Goal: Check status: Check status

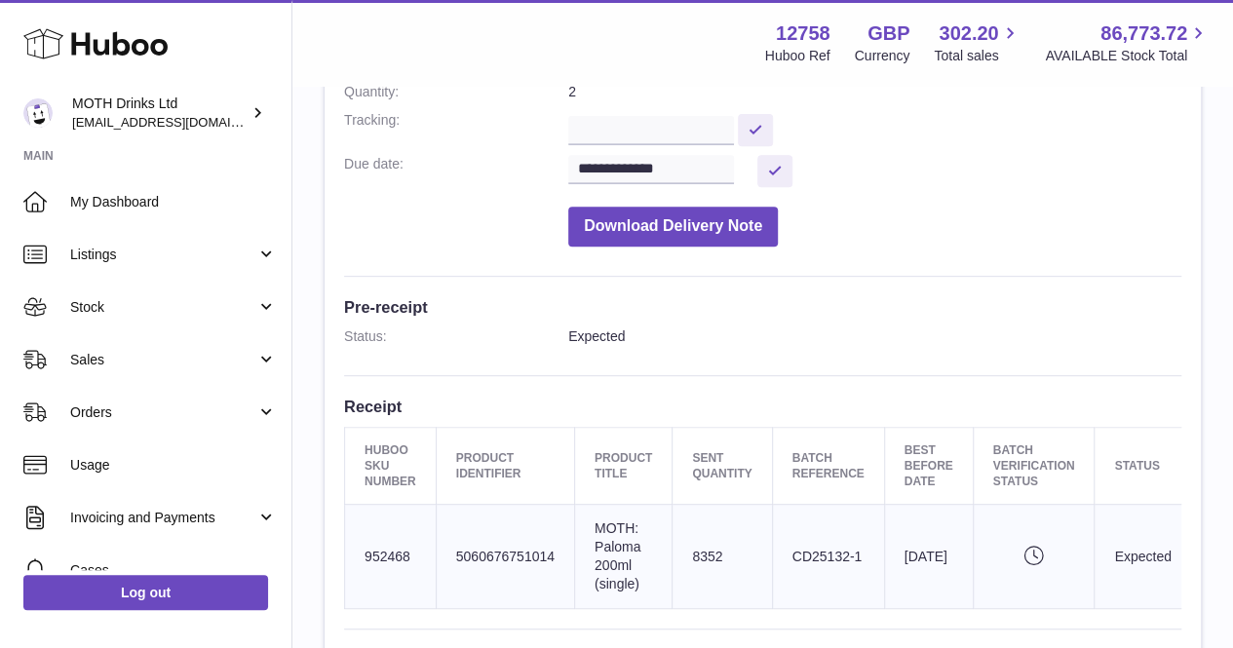
click at [115, 38] on use at bounding box center [95, 44] width 144 height 30
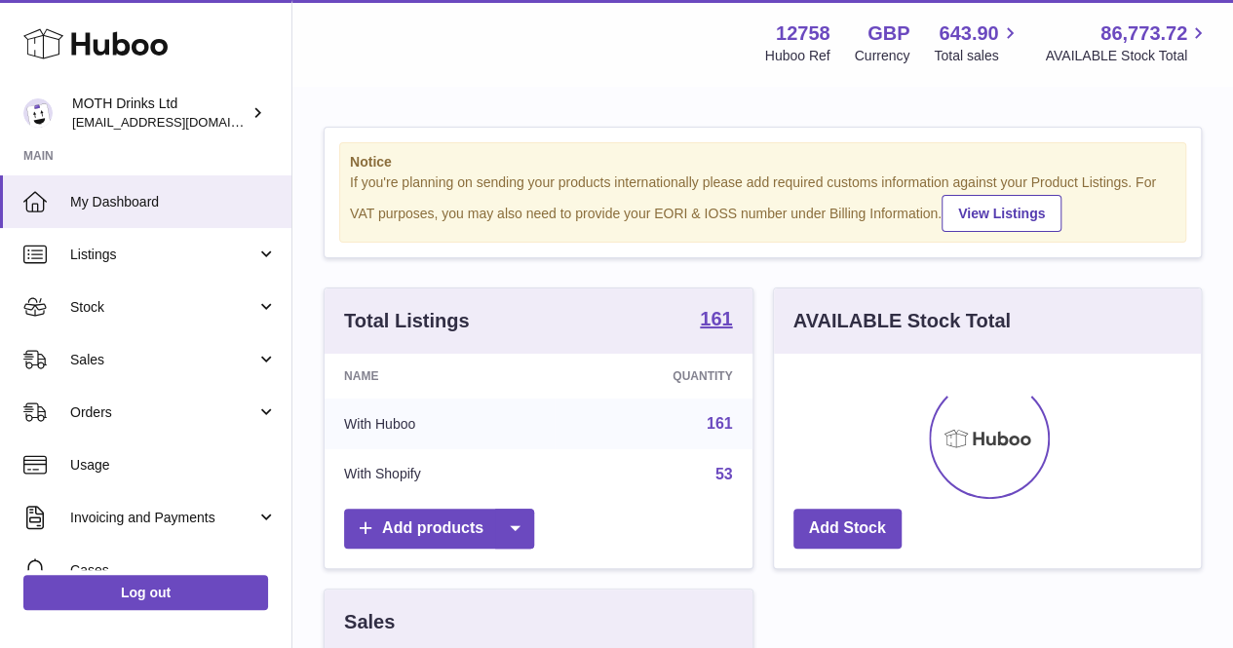
scroll to position [304, 427]
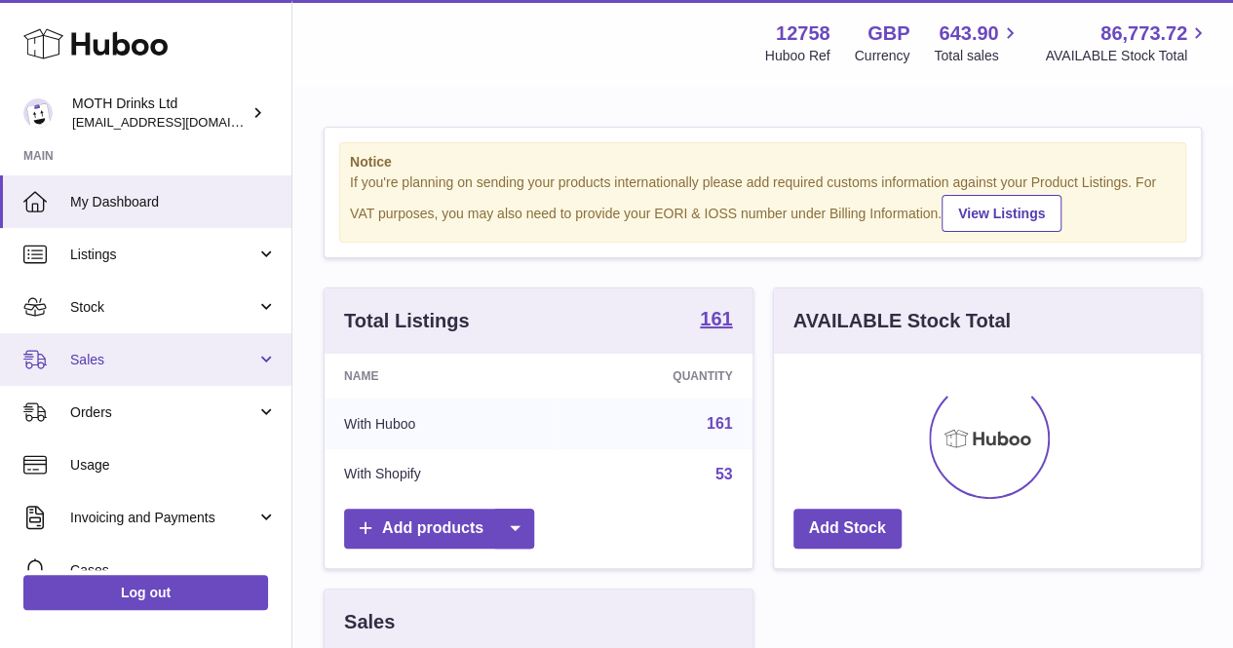
click at [122, 376] on link "Sales" at bounding box center [145, 359] width 291 height 53
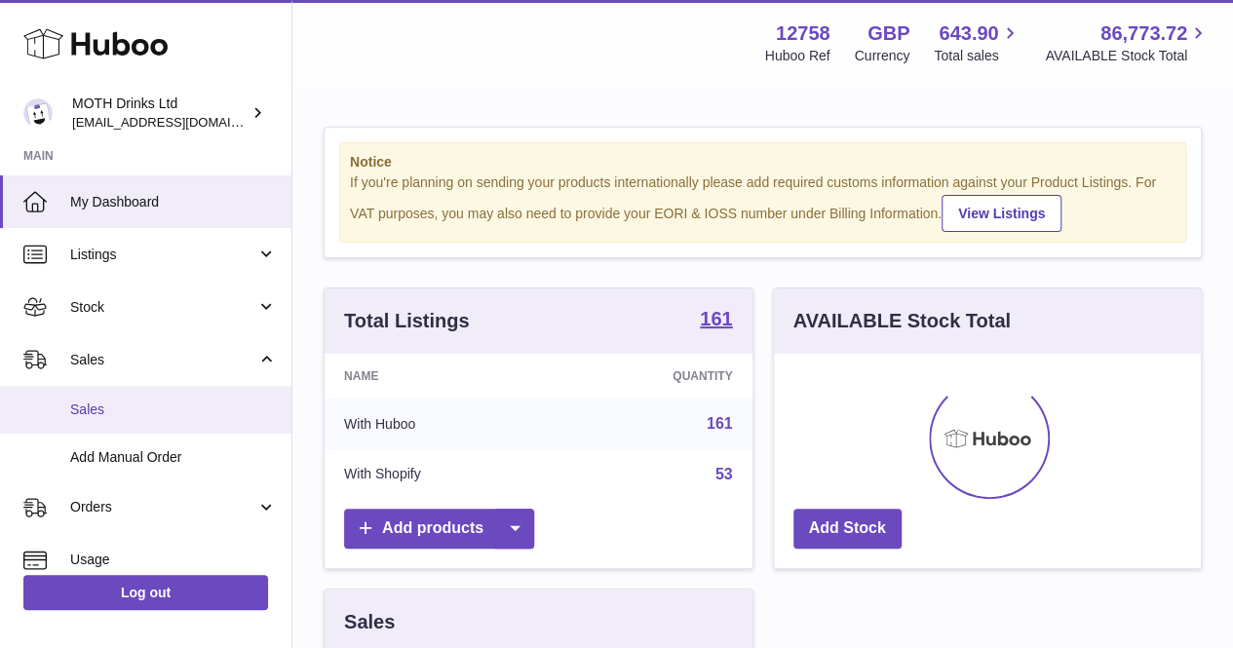
click at [117, 416] on span "Sales" at bounding box center [173, 410] width 207 height 19
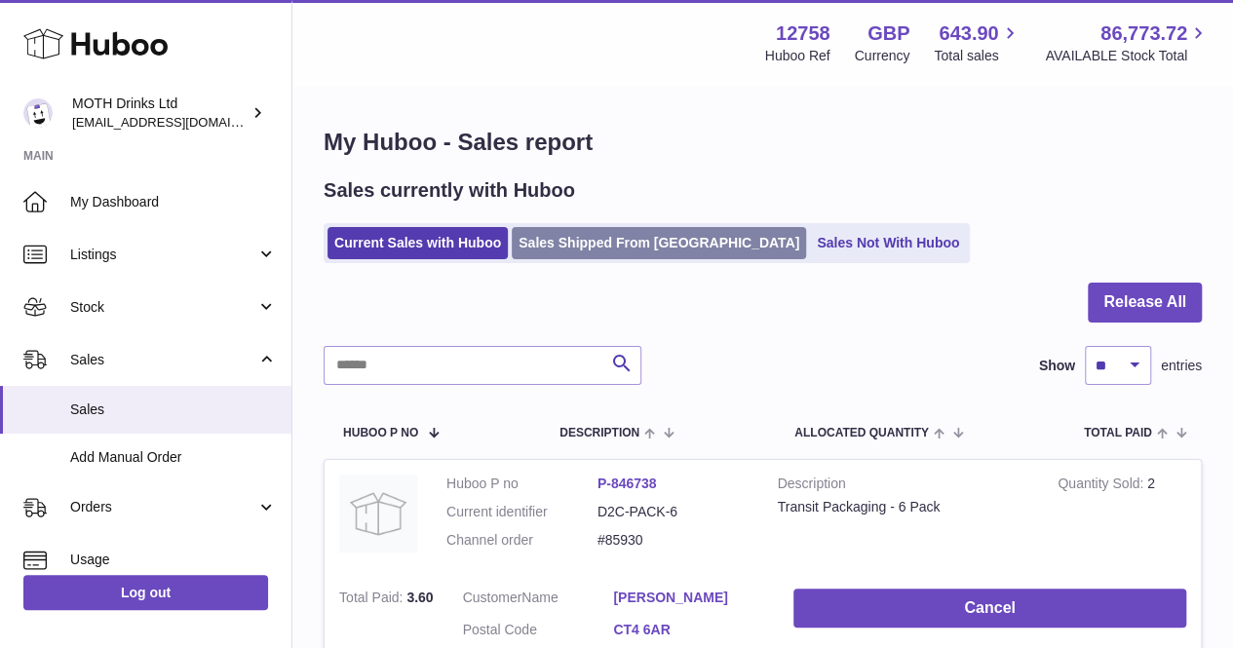
click at [605, 233] on link "Sales Shipped From Huboo" at bounding box center [659, 243] width 294 height 32
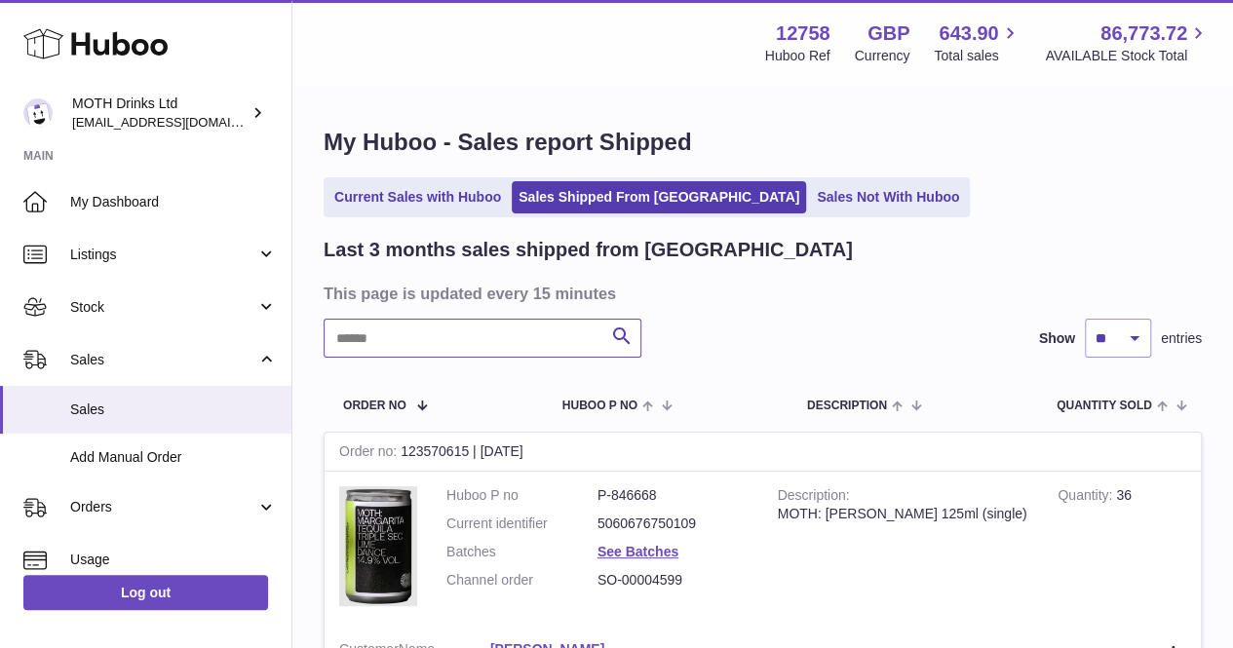
click at [458, 338] on input "text" at bounding box center [483, 338] width 318 height 39
type input "**********"
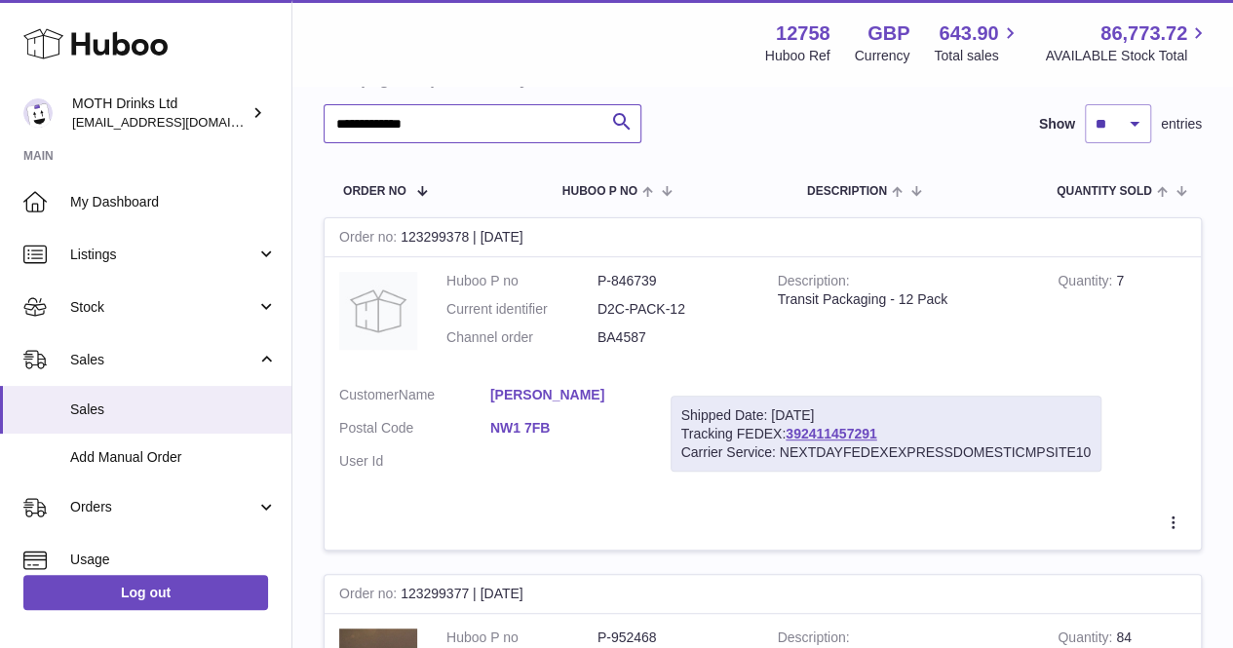
scroll to position [219, 0]
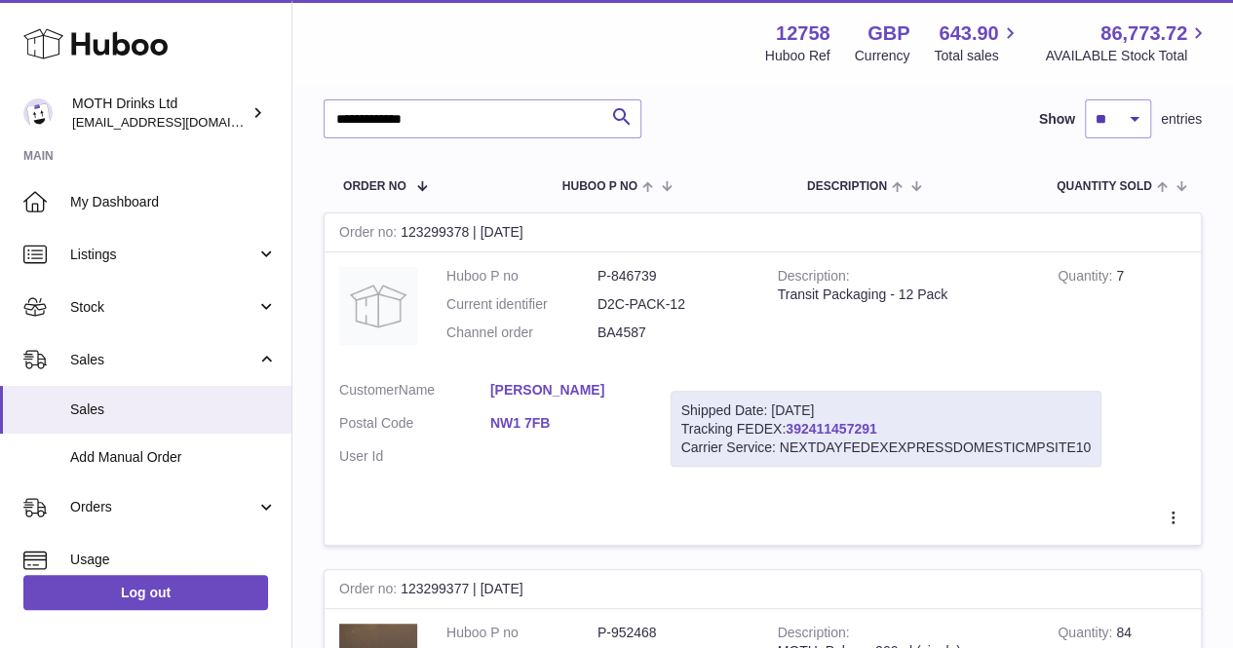
click at [850, 432] on link "392411457291" at bounding box center [831, 429] width 91 height 16
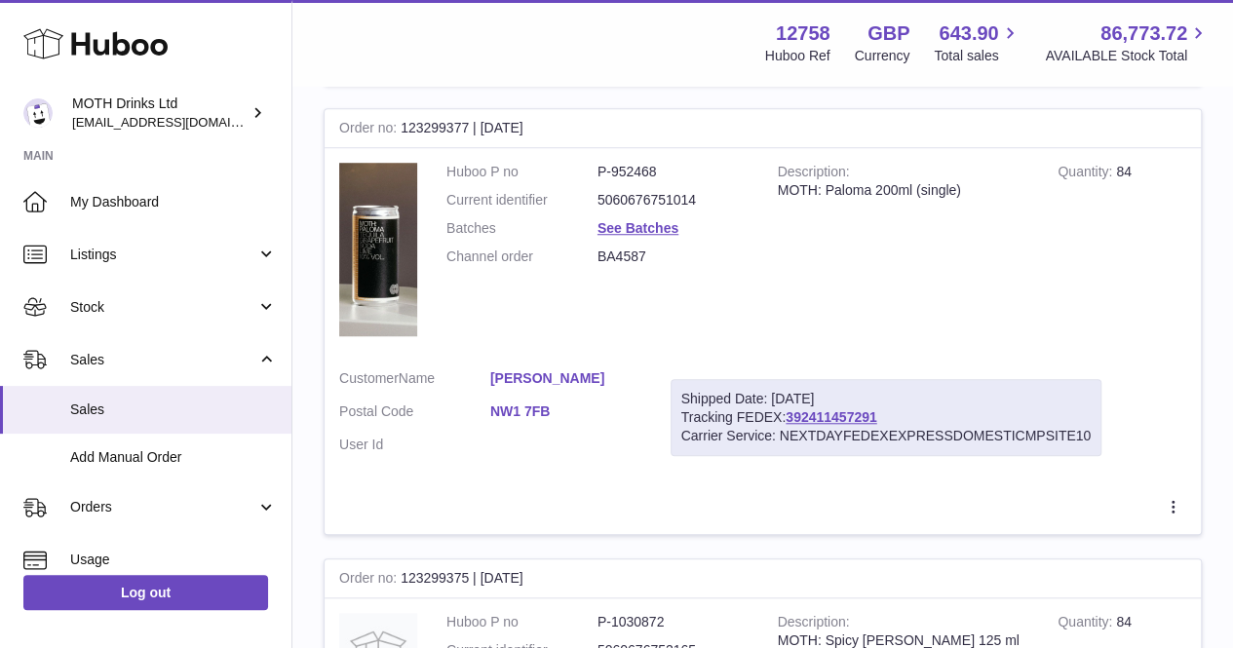
scroll to position [681, 0]
click at [815, 419] on link "392411457291" at bounding box center [831, 416] width 91 height 16
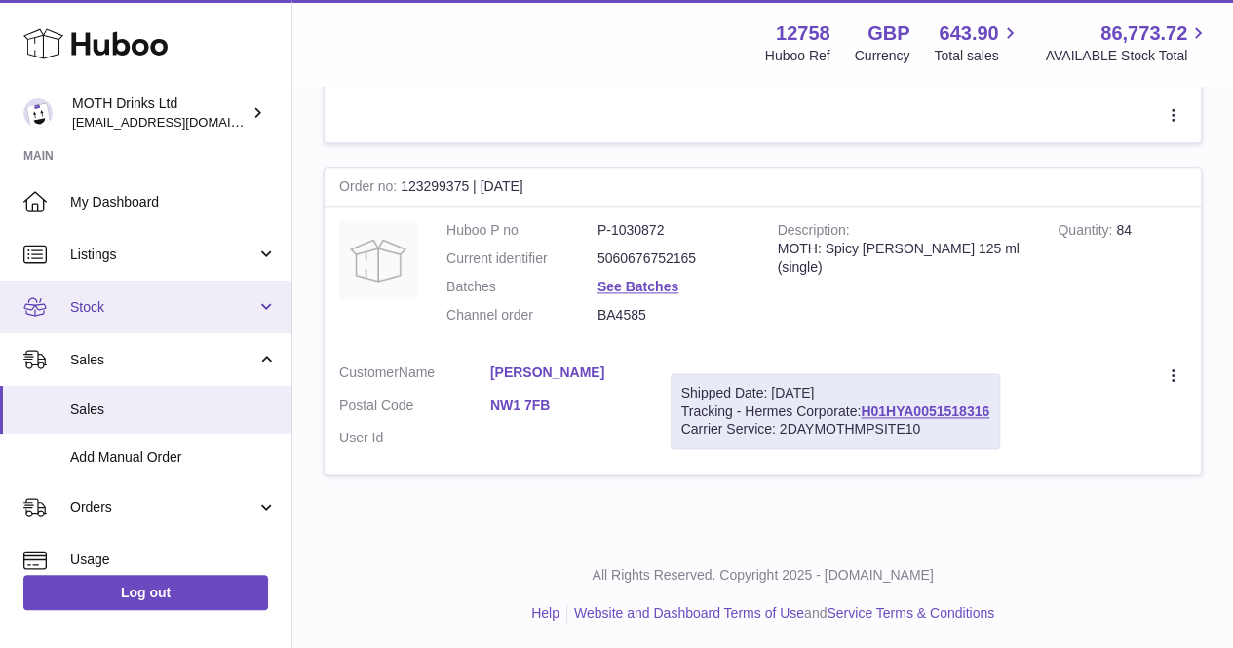
click at [158, 317] on link "Stock" at bounding box center [145, 307] width 291 height 53
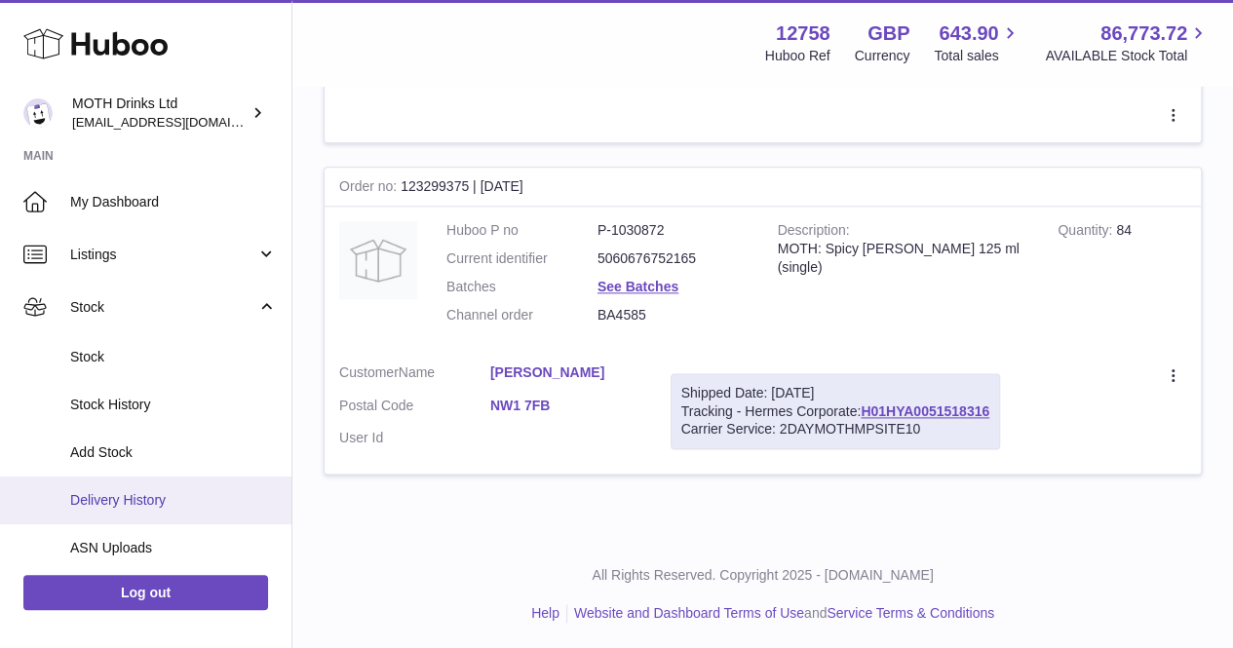
click at [135, 502] on span "Delivery History" at bounding box center [173, 500] width 207 height 19
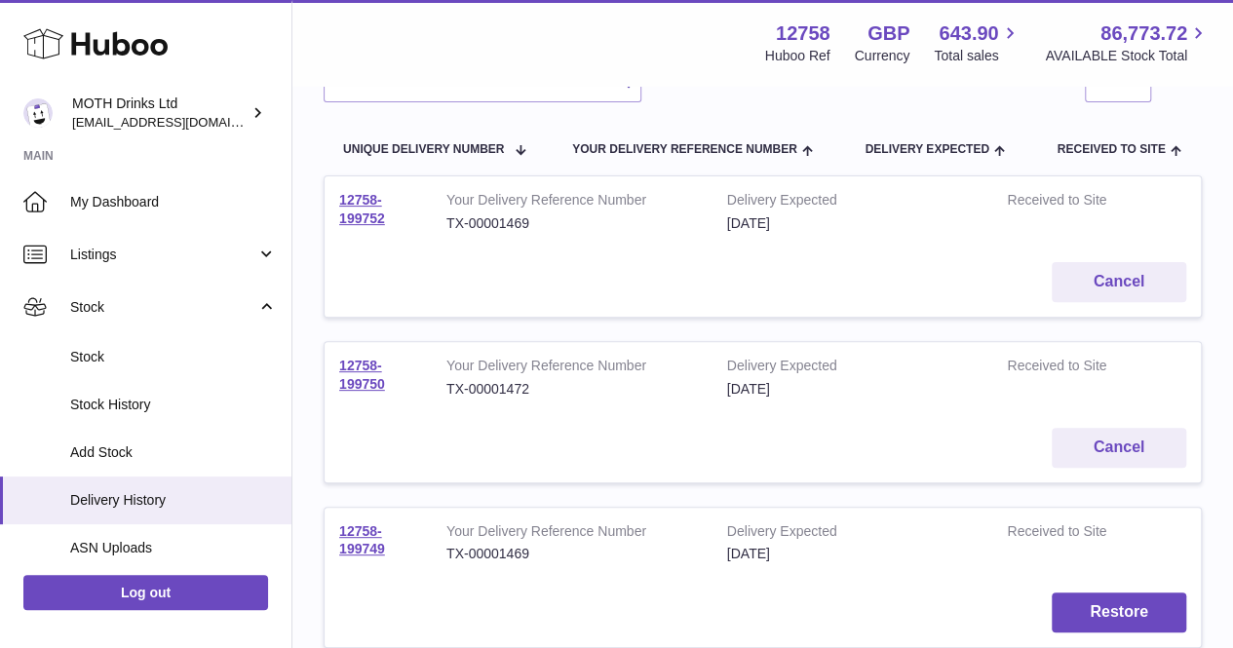
scroll to position [220, 0]
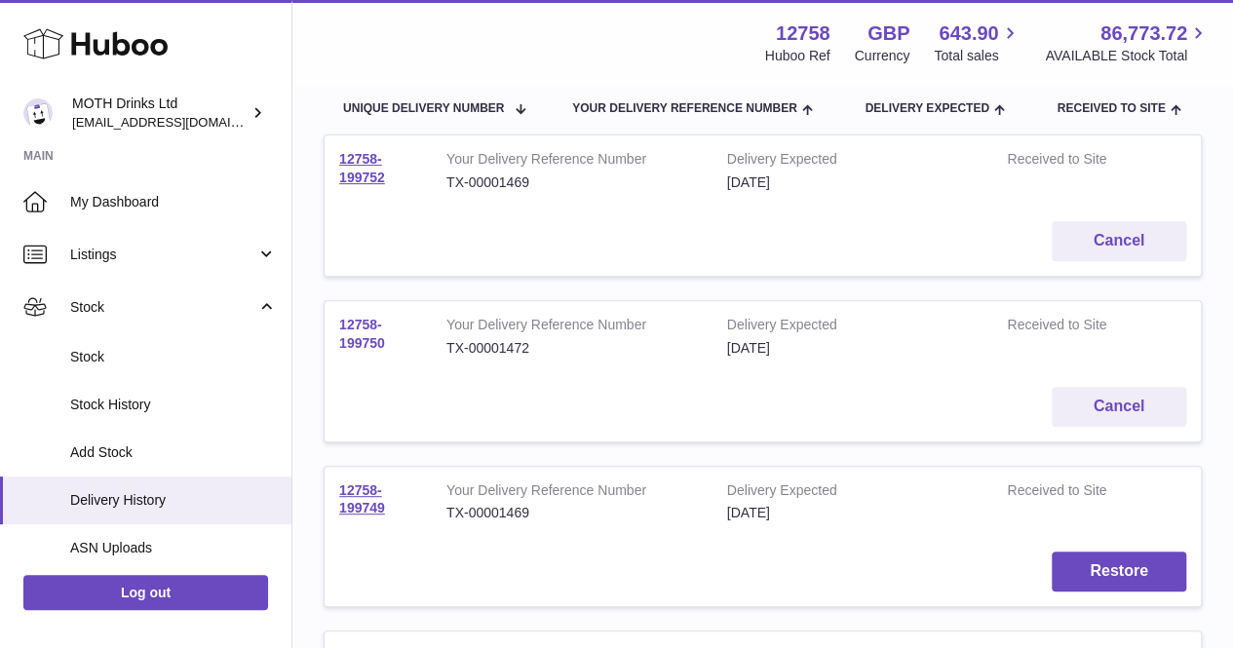
click at [370, 342] on link "12758-199750" at bounding box center [362, 334] width 46 height 34
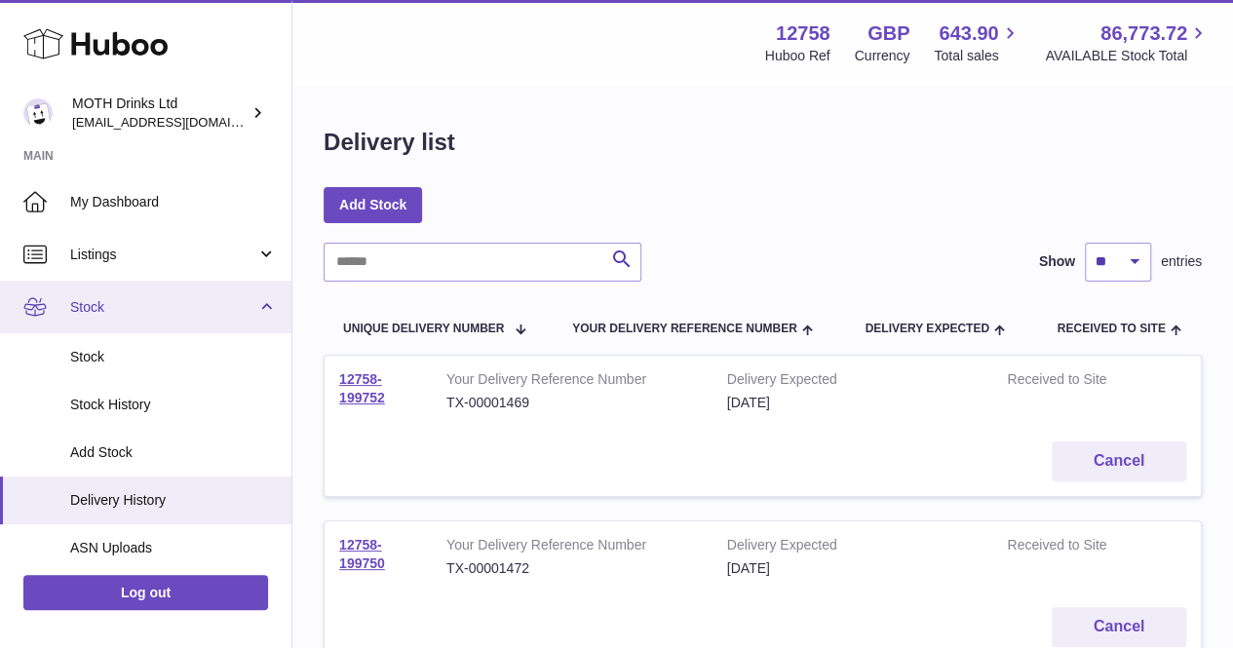
click at [128, 305] on span "Stock" at bounding box center [163, 307] width 186 height 19
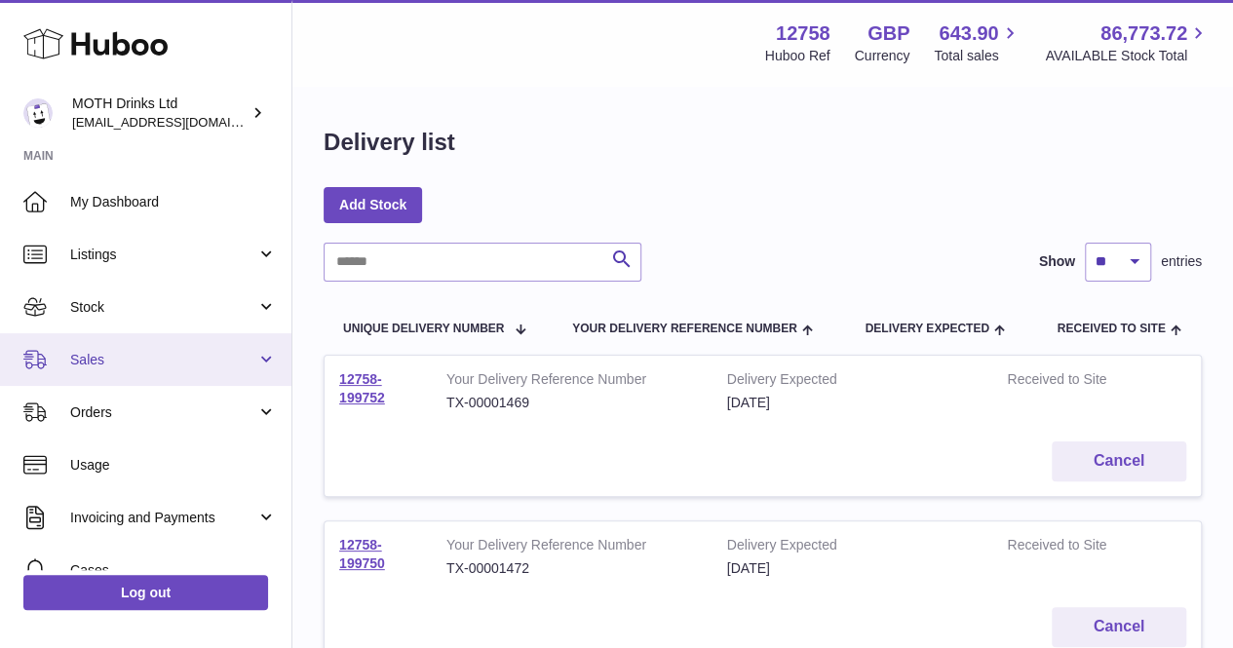
click at [115, 360] on span "Sales" at bounding box center [163, 360] width 186 height 19
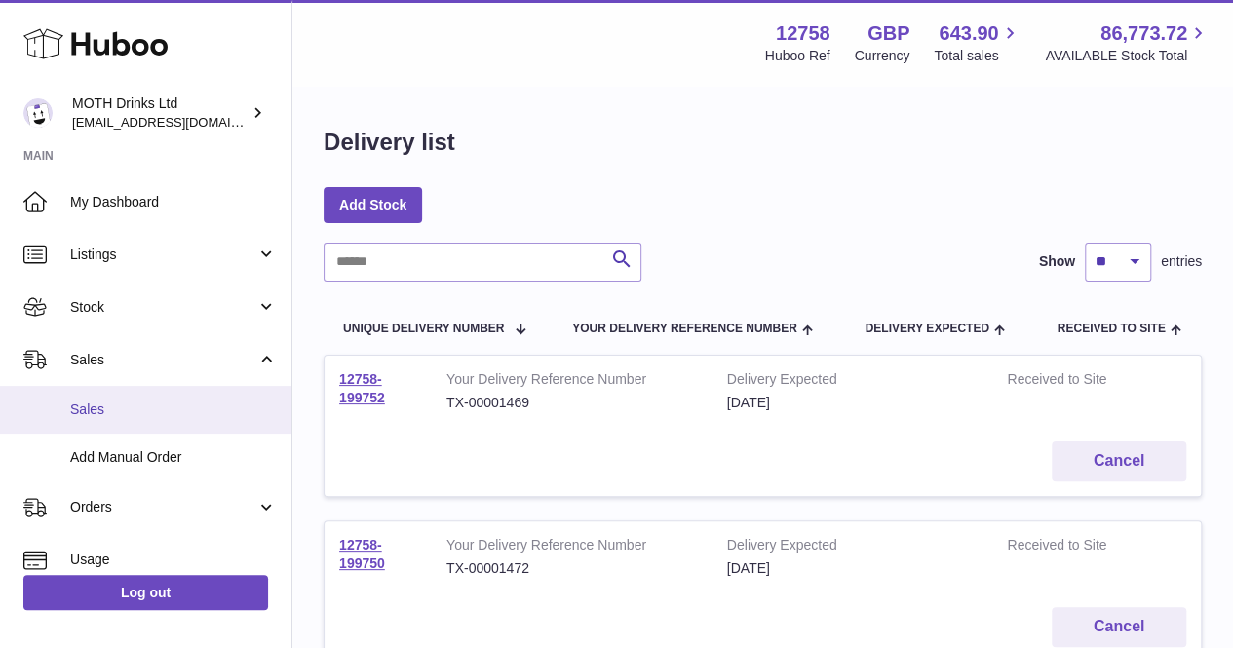
click at [109, 408] on span "Sales" at bounding box center [173, 410] width 207 height 19
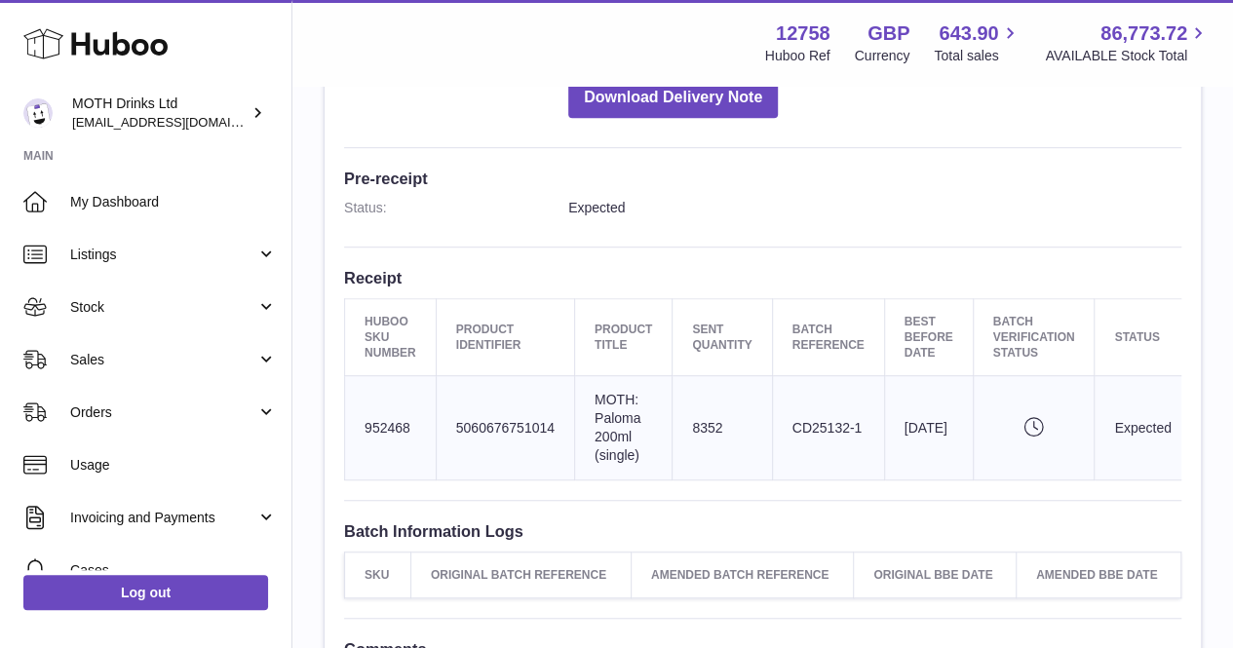
scroll to position [459, 0]
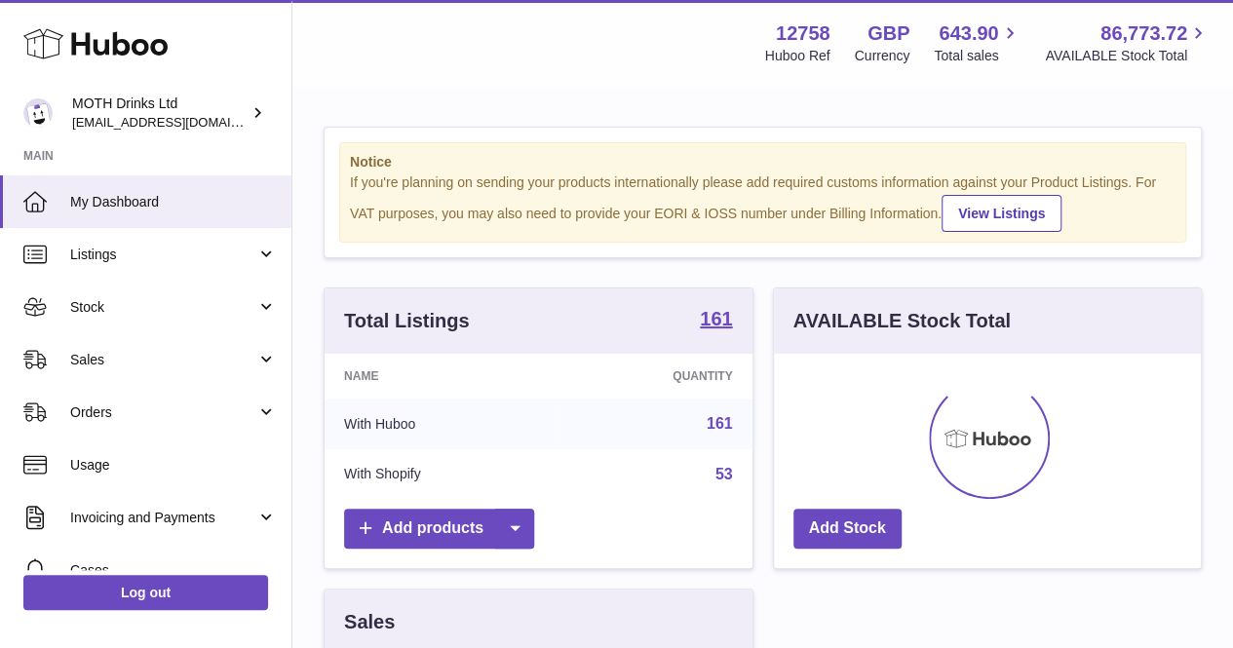
scroll to position [304, 427]
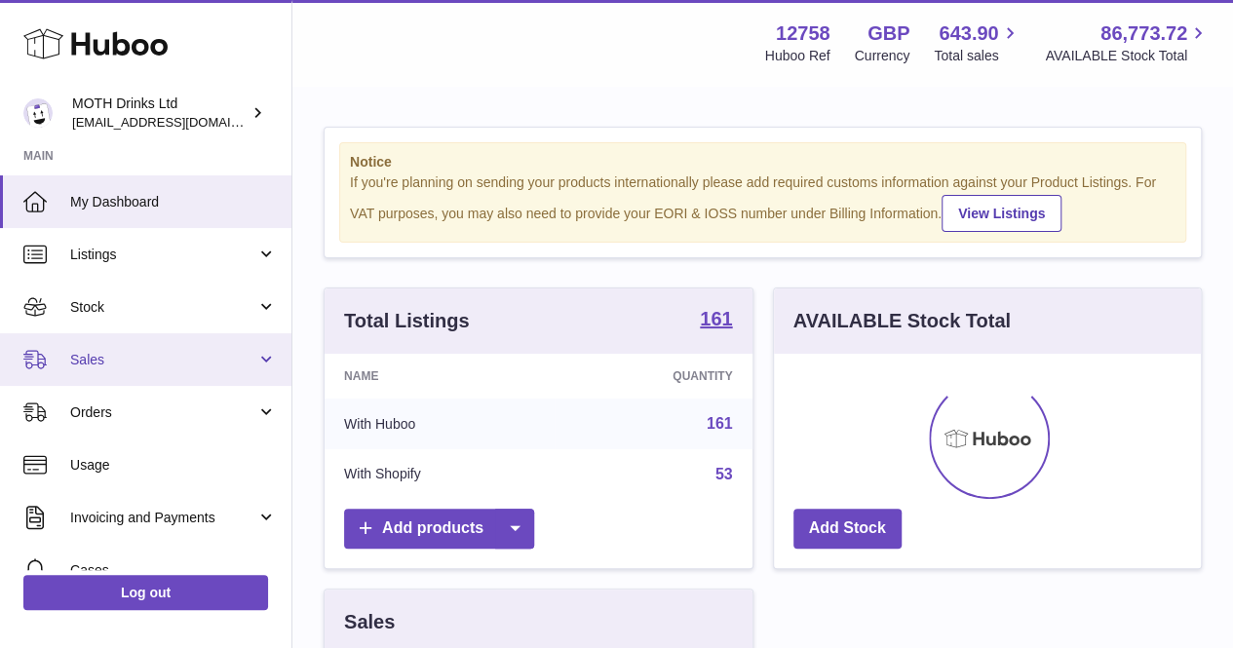
click at [139, 342] on link "Sales" at bounding box center [145, 359] width 291 height 53
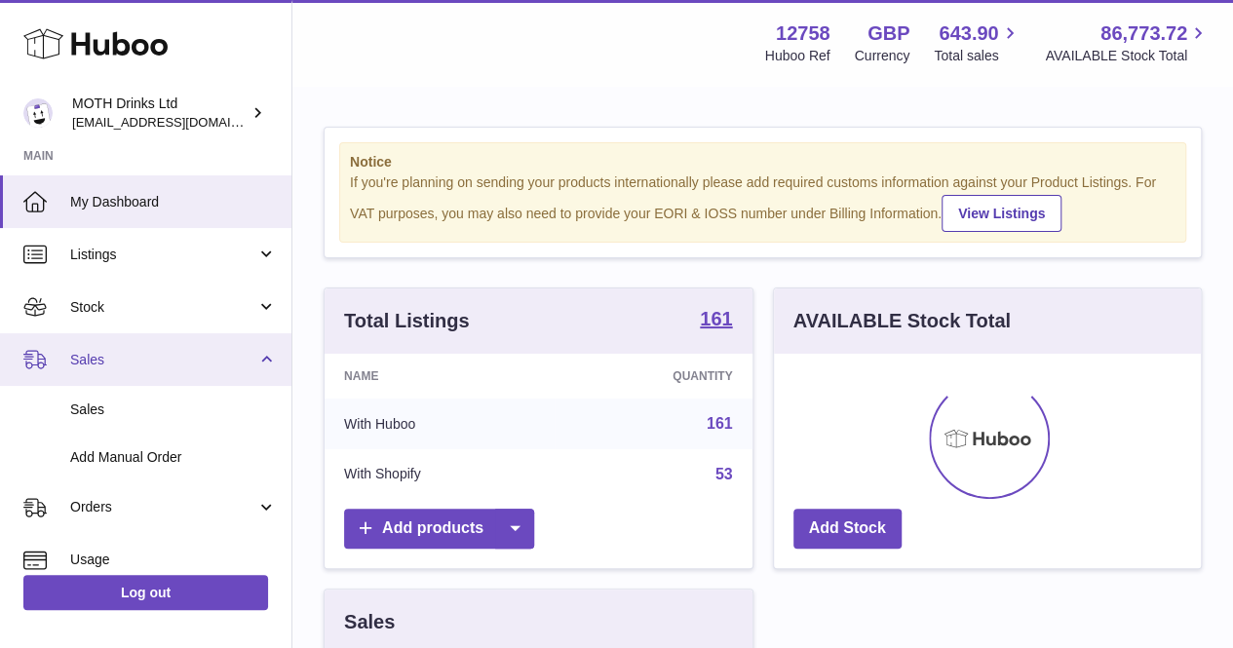
click at [139, 342] on link "Sales" at bounding box center [145, 359] width 291 height 53
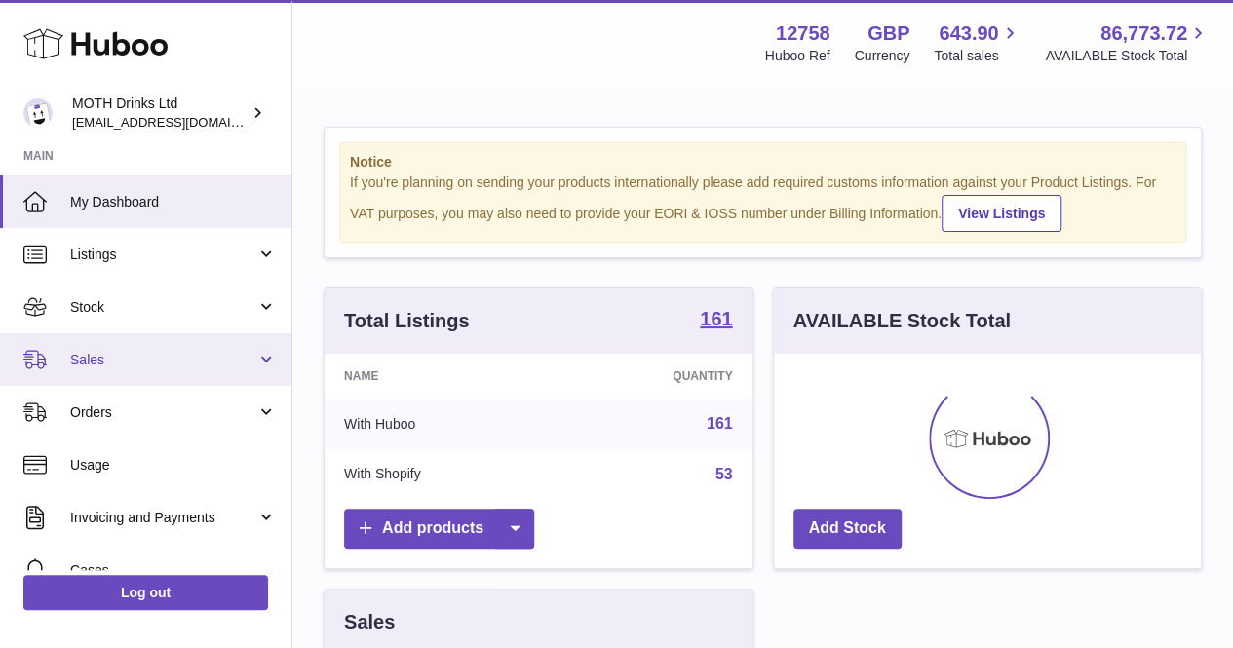
click at [131, 356] on span "Sales" at bounding box center [163, 360] width 186 height 19
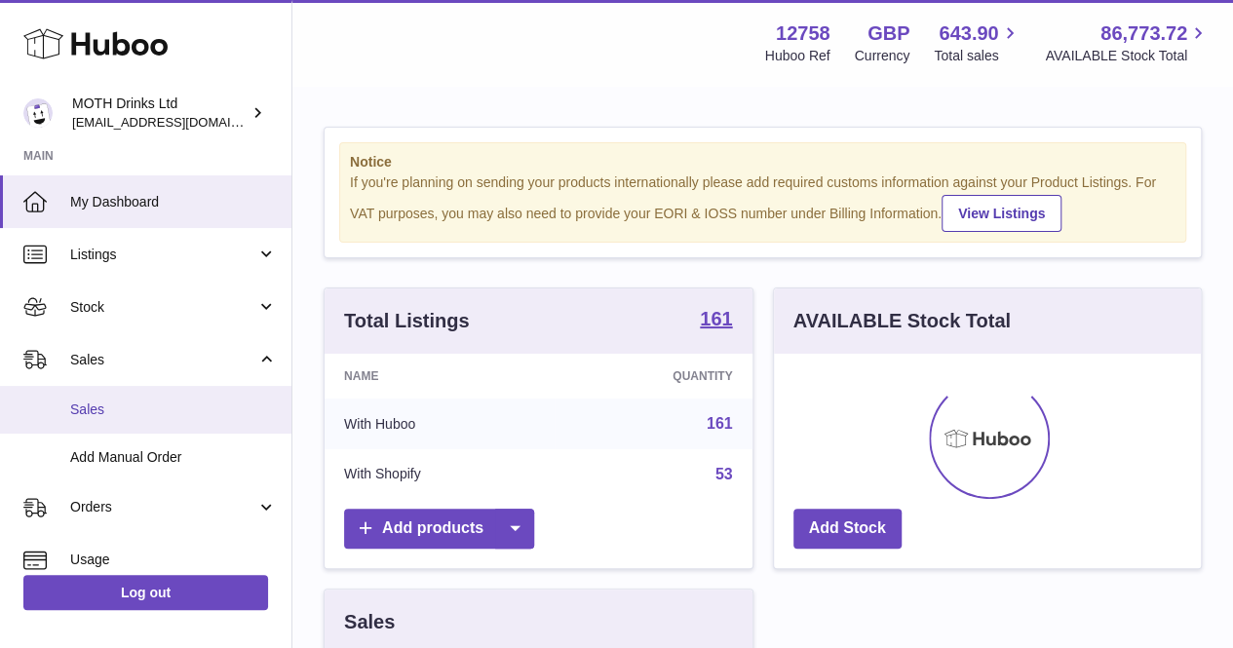
click at [121, 408] on span "Sales" at bounding box center [173, 410] width 207 height 19
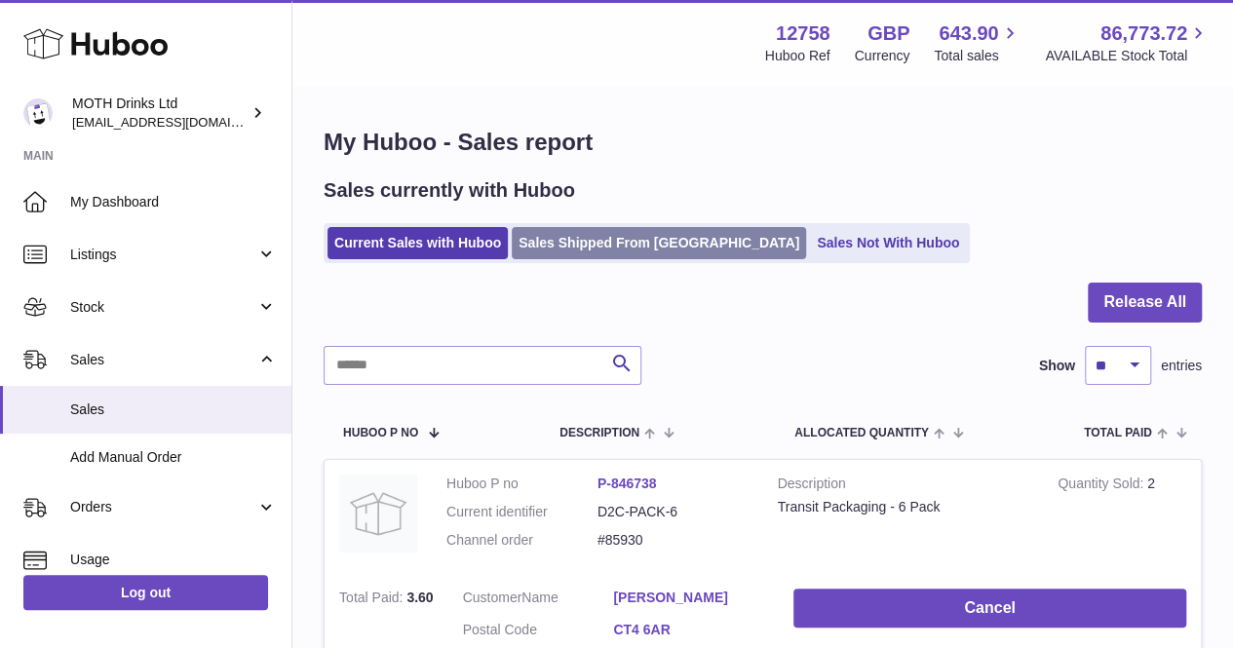
click at [565, 237] on link "Sales Shipped From [GEOGRAPHIC_DATA]" at bounding box center [659, 243] width 294 height 32
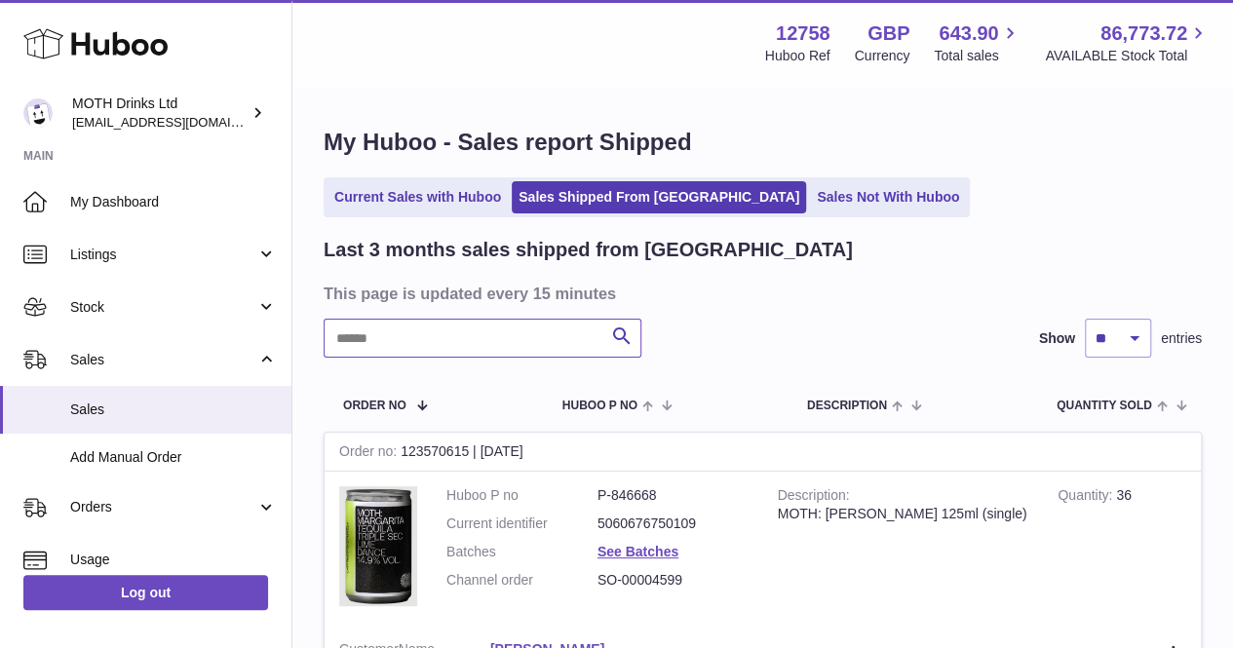
click at [468, 342] on input "text" at bounding box center [483, 338] width 318 height 39
type input "**********"
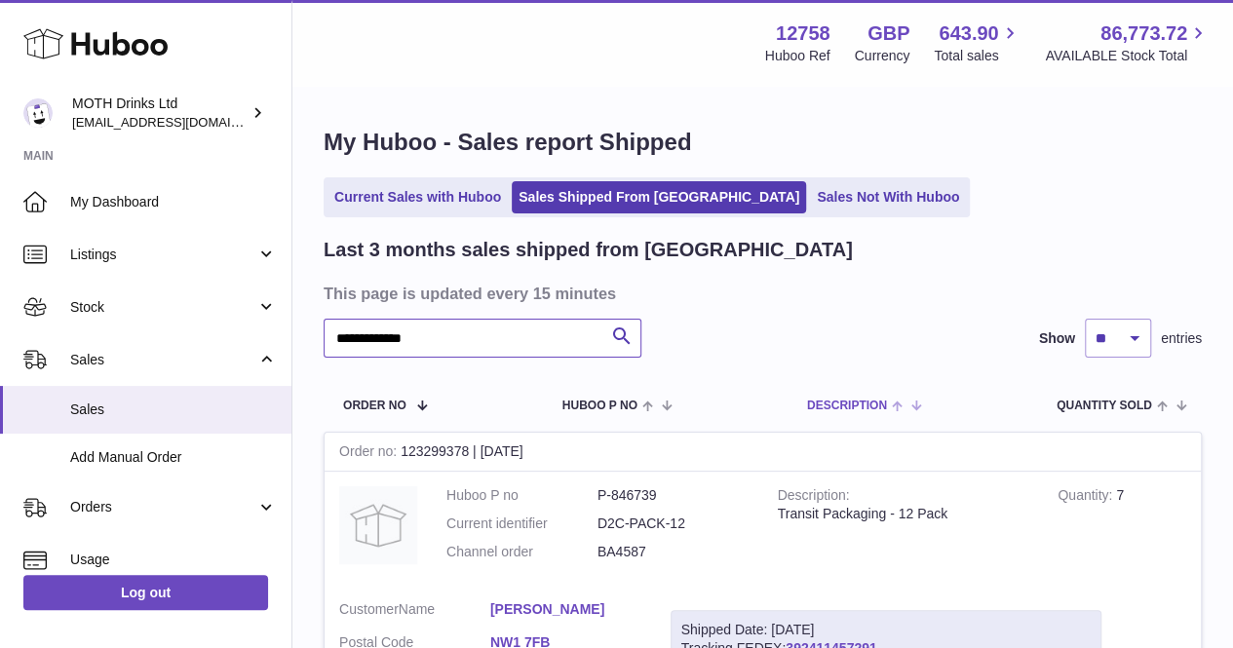
scroll to position [141, 0]
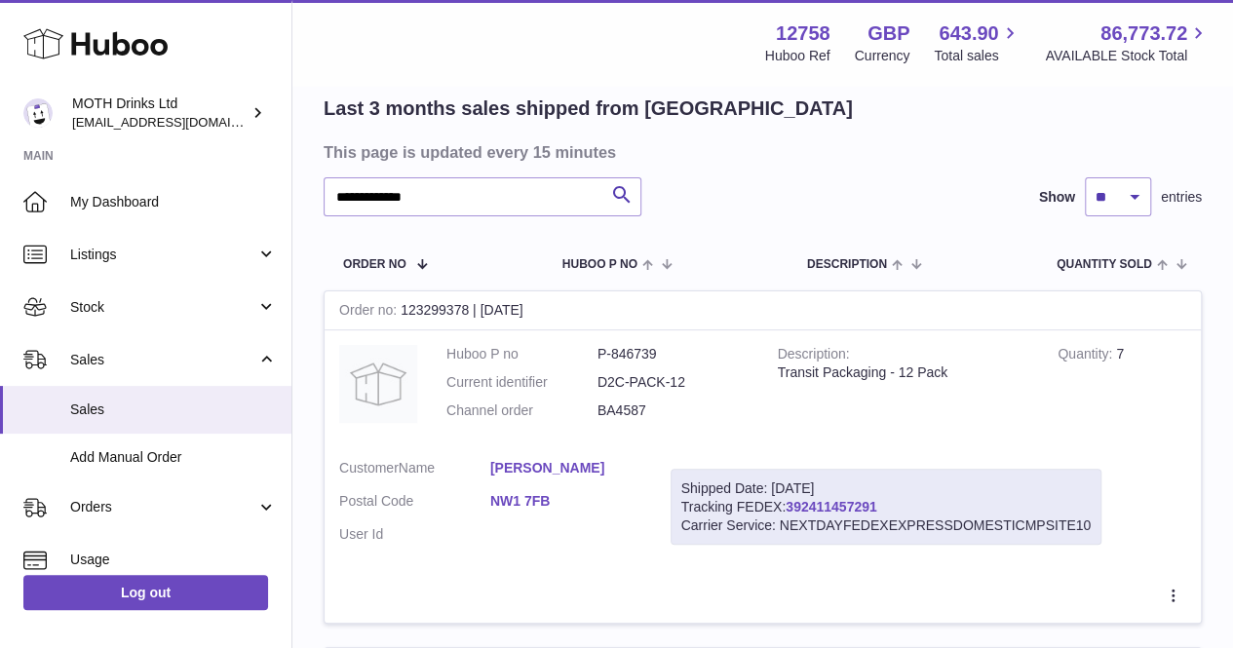
click at [815, 508] on link "392411457291" at bounding box center [831, 507] width 91 height 16
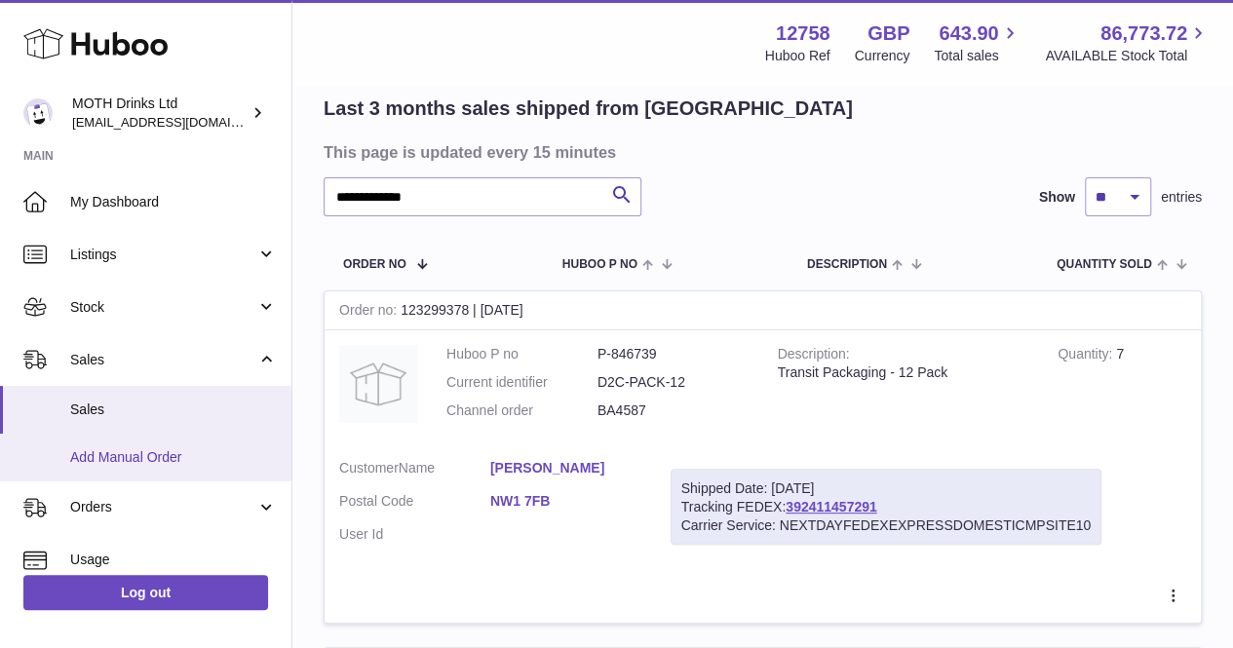
scroll to position [76, 0]
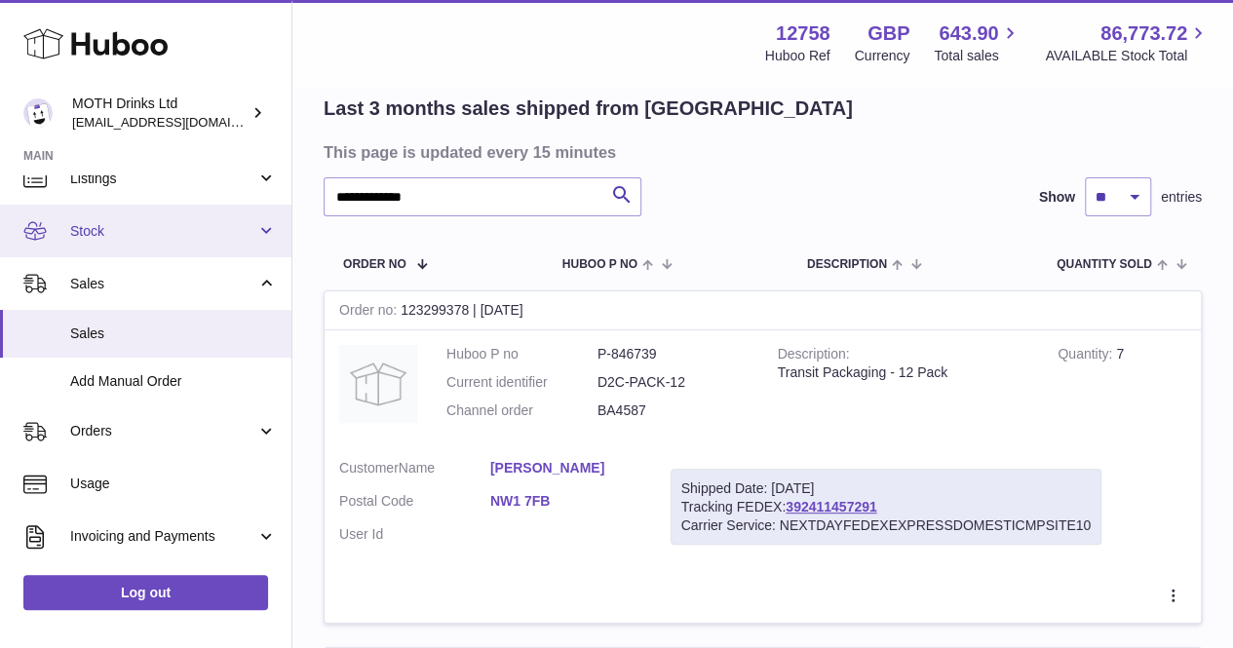
click at [147, 216] on link "Stock" at bounding box center [145, 231] width 291 height 53
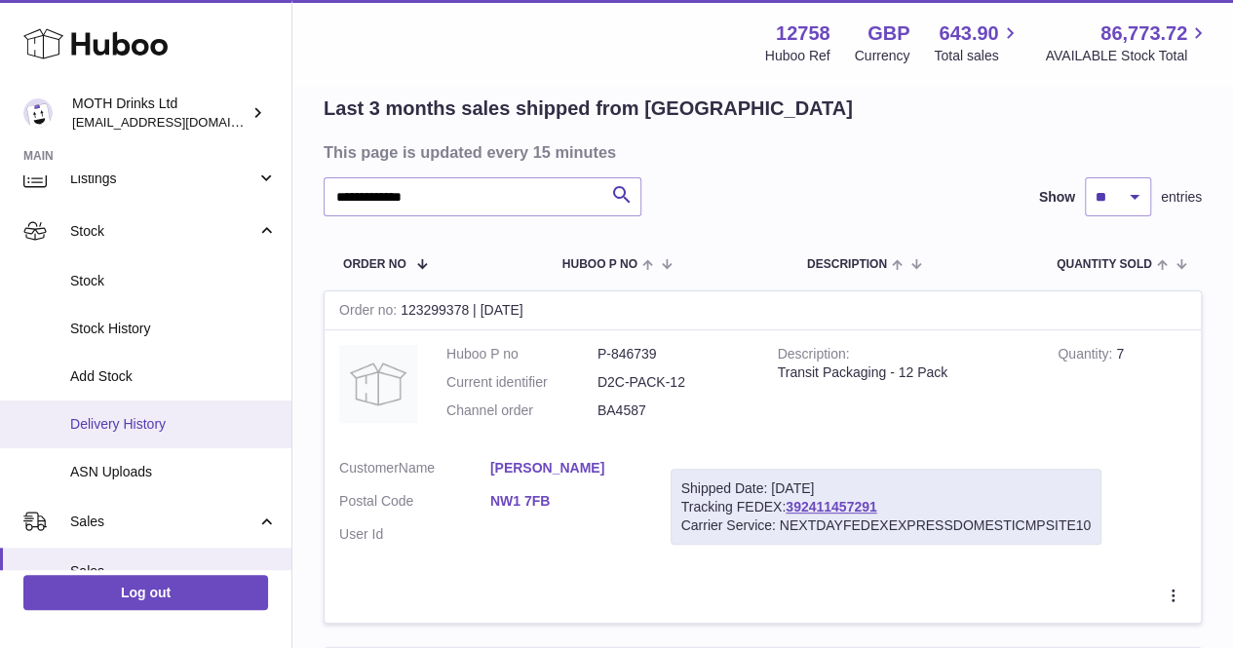
click at [164, 403] on link "Delivery History" at bounding box center [145, 425] width 291 height 48
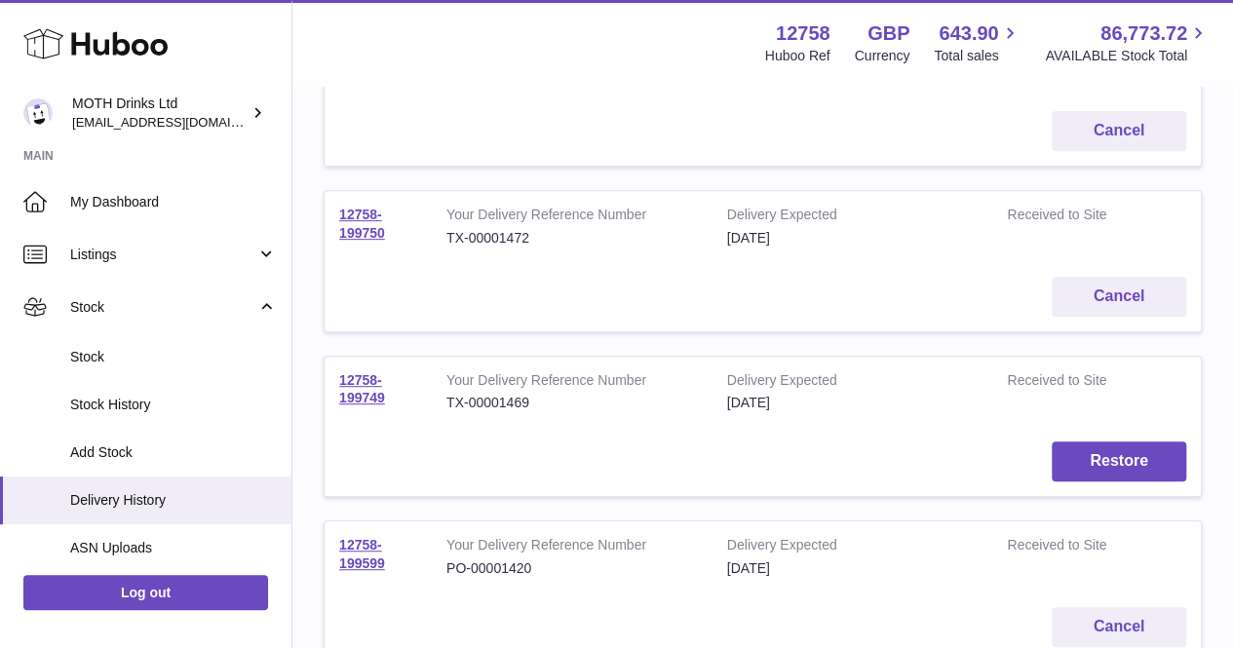
scroll to position [333, 0]
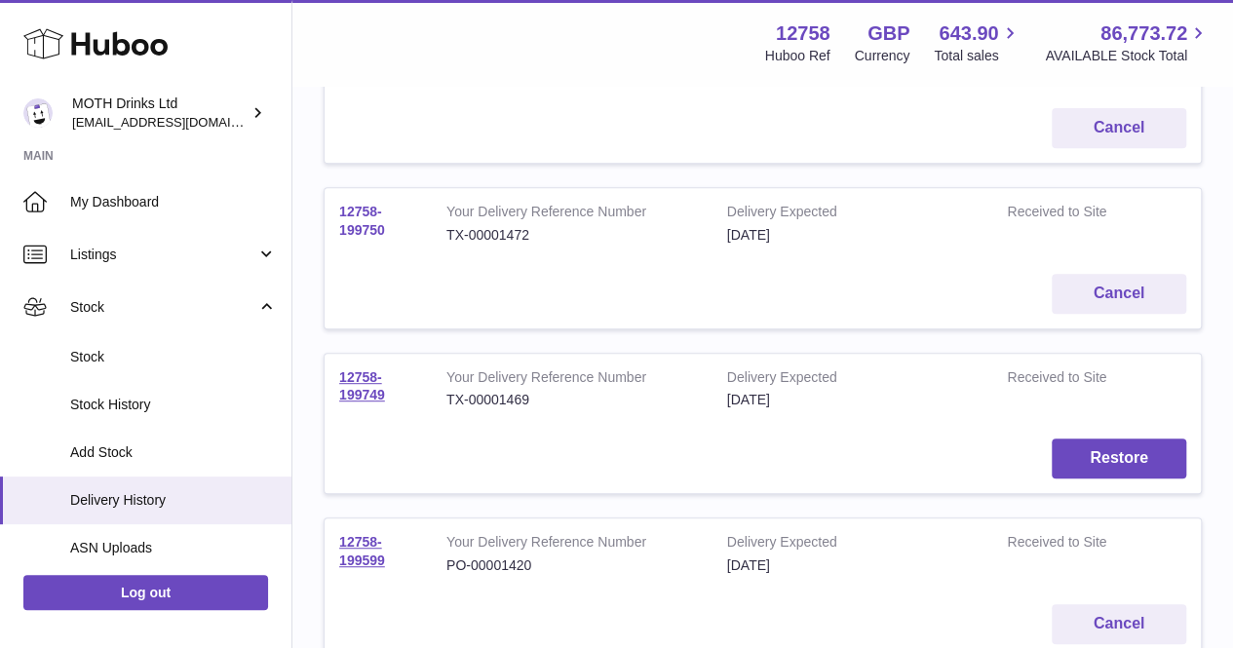
click at [368, 221] on link "12758-199750" at bounding box center [362, 221] width 46 height 34
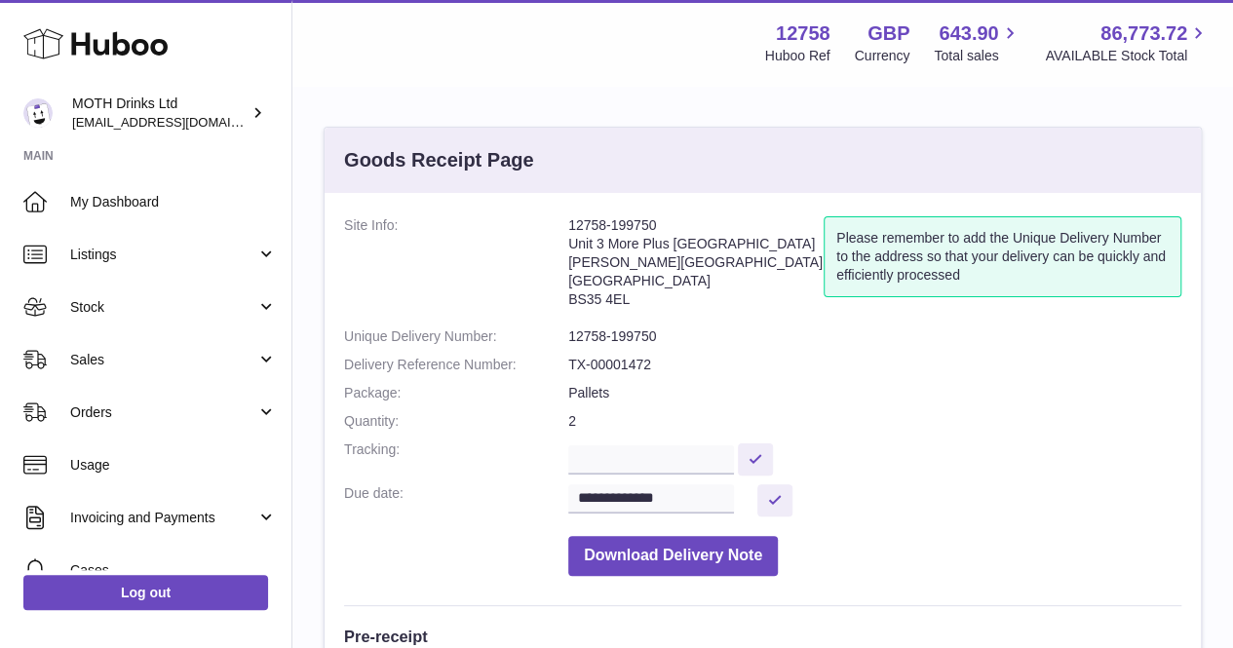
scroll to position [1, 0]
drag, startPoint x: 556, startPoint y: 221, endPoint x: 667, endPoint y: 218, distance: 111.2
click at [667, 218] on dl "**********" at bounding box center [762, 399] width 837 height 369
copy dl "12758-199750"
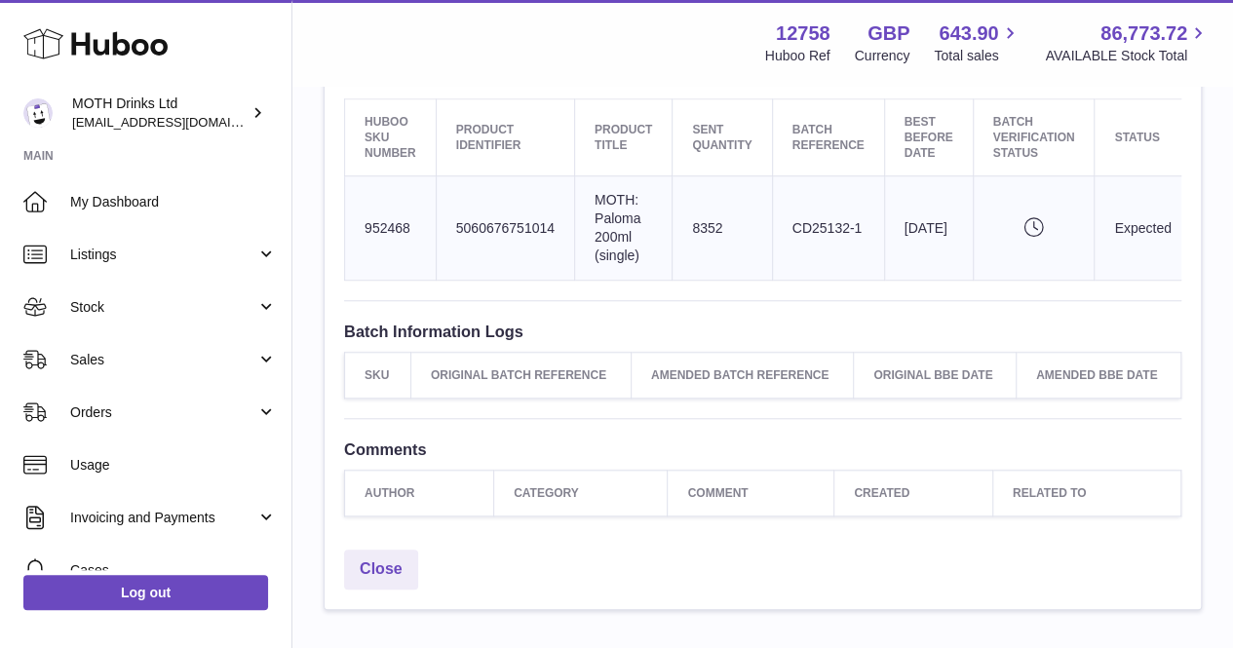
scroll to position [659, 0]
click at [602, 175] on td "Product title MOTH: Paloma 200ml (single)" at bounding box center [622, 227] width 97 height 104
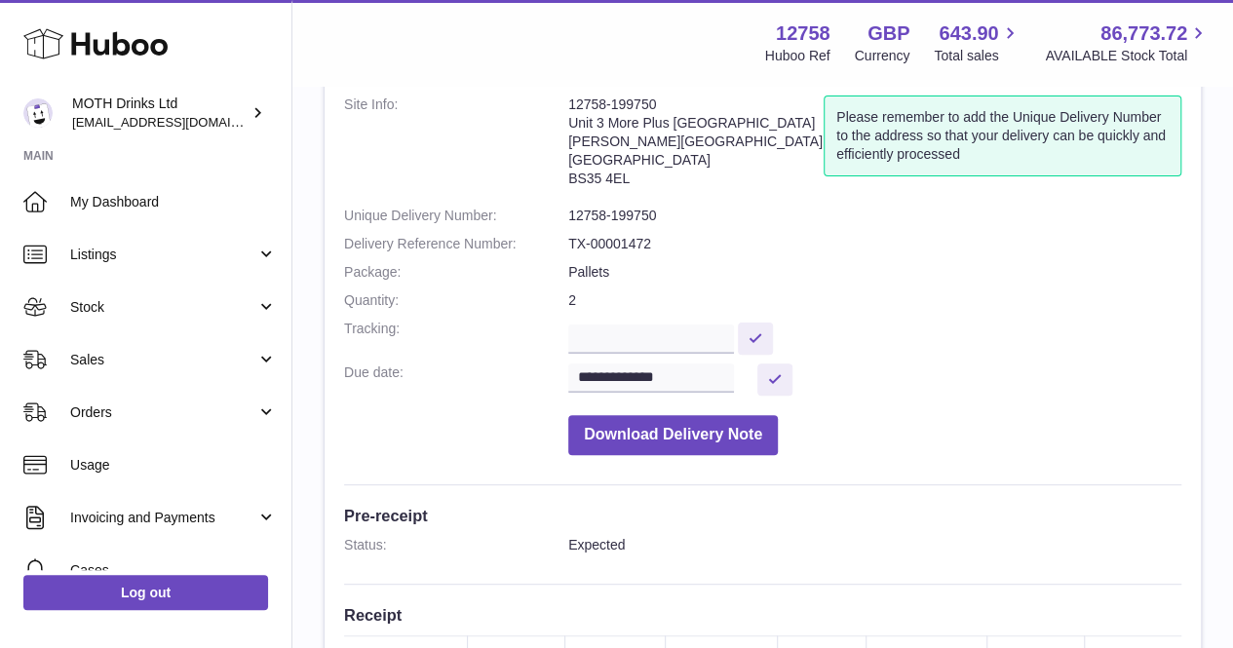
scroll to position [120, 0]
